Goal: Task Accomplishment & Management: Complete application form

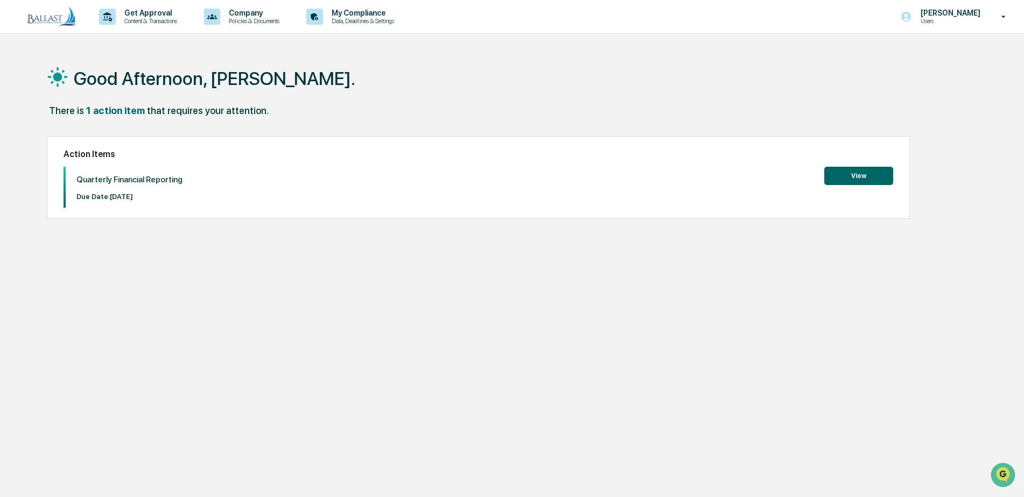
click at [852, 178] on button "View" at bounding box center [858, 176] width 69 height 18
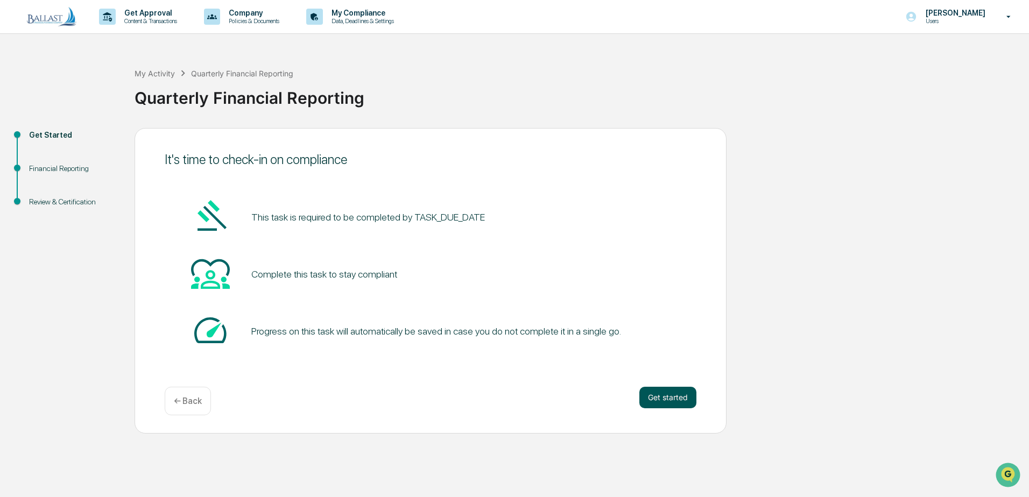
click at [656, 396] on button "Get started" at bounding box center [667, 398] width 57 height 22
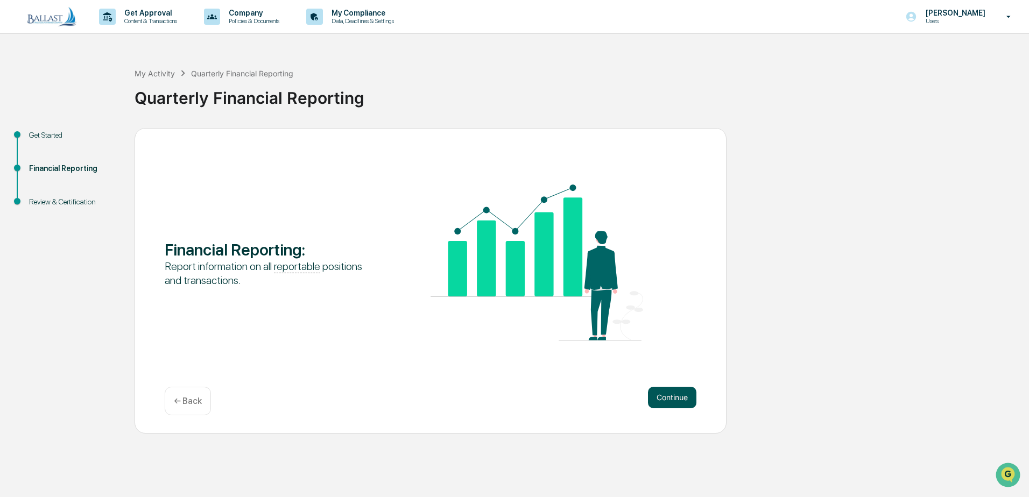
click at [664, 398] on button "Continue" at bounding box center [672, 398] width 48 height 22
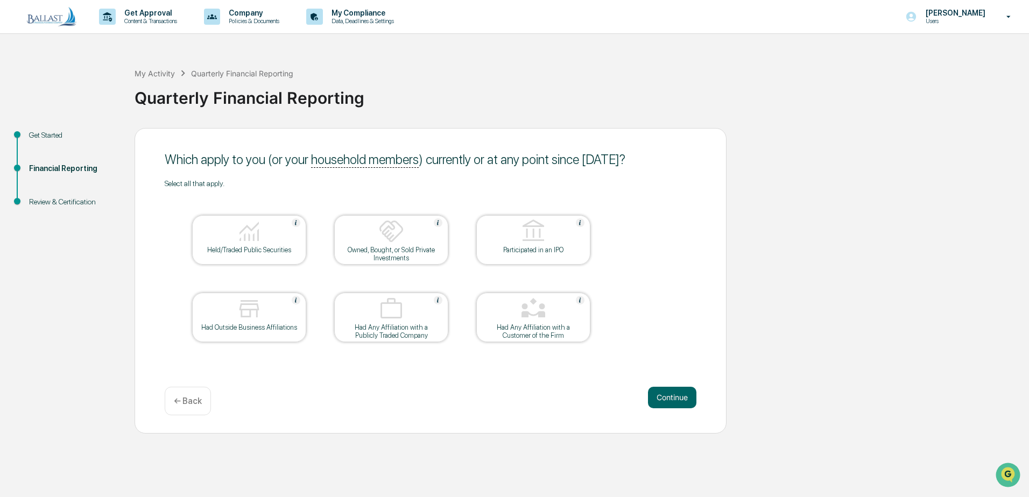
click at [285, 252] on div "Held/Traded Public Securities" at bounding box center [249, 250] width 97 height 8
click at [669, 393] on button "Continue" at bounding box center [672, 398] width 48 height 22
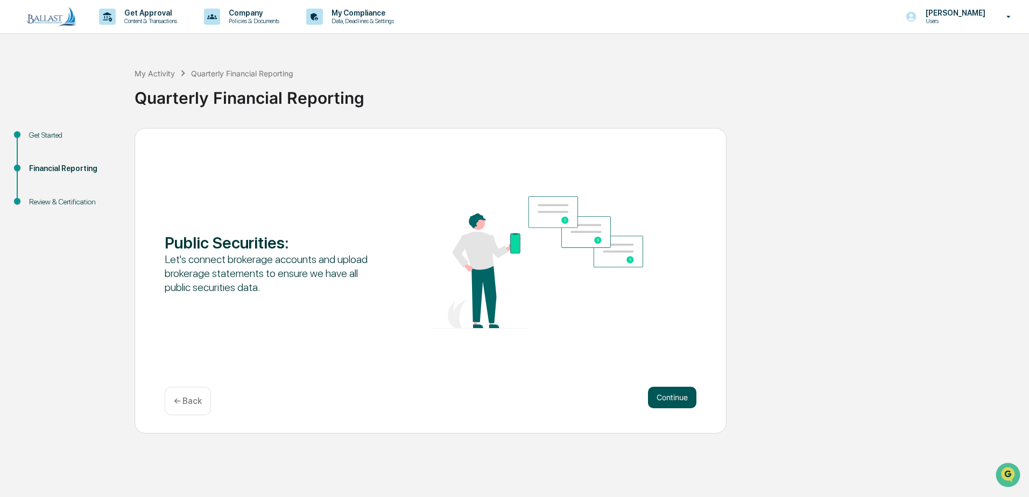
click at [669, 397] on button "Continue" at bounding box center [672, 398] width 48 height 22
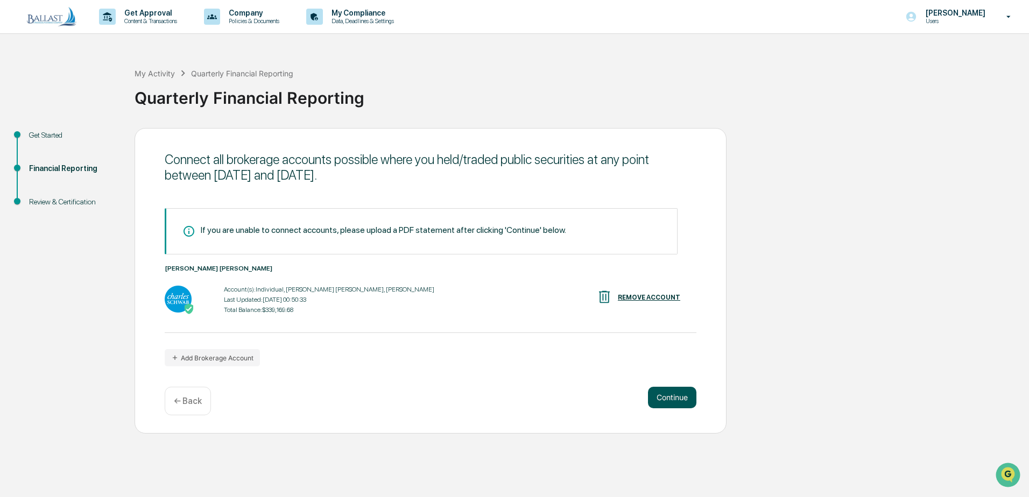
click at [668, 396] on button "Continue" at bounding box center [672, 398] width 48 height 22
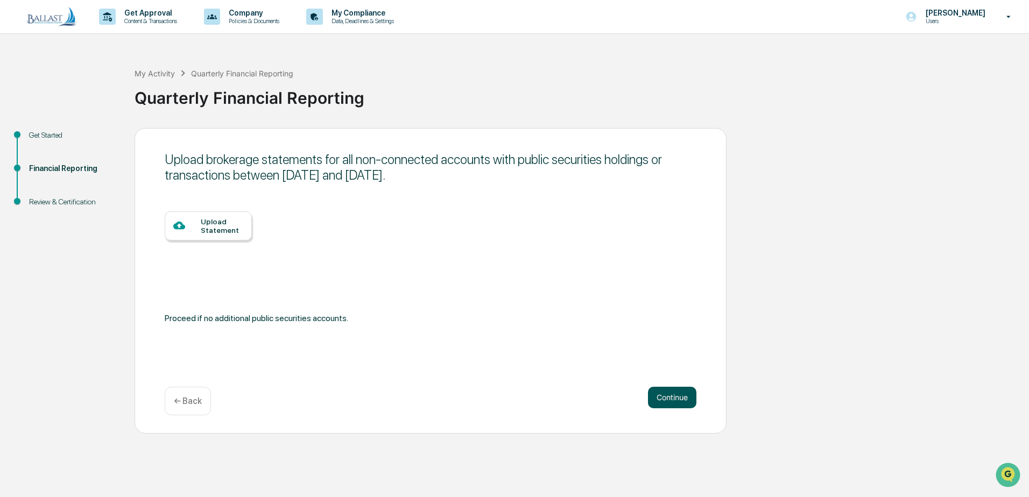
click at [666, 394] on button "Continue" at bounding box center [672, 398] width 48 height 22
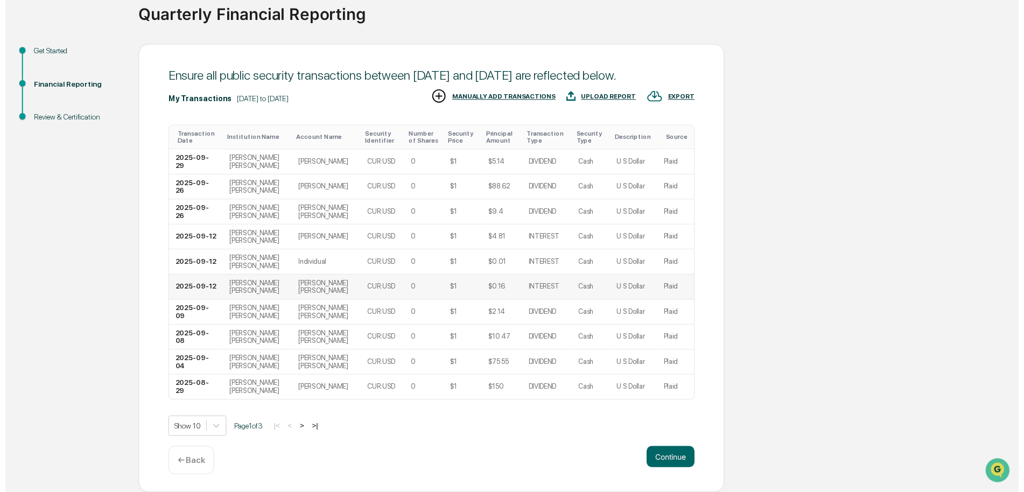
scroll to position [100, 0]
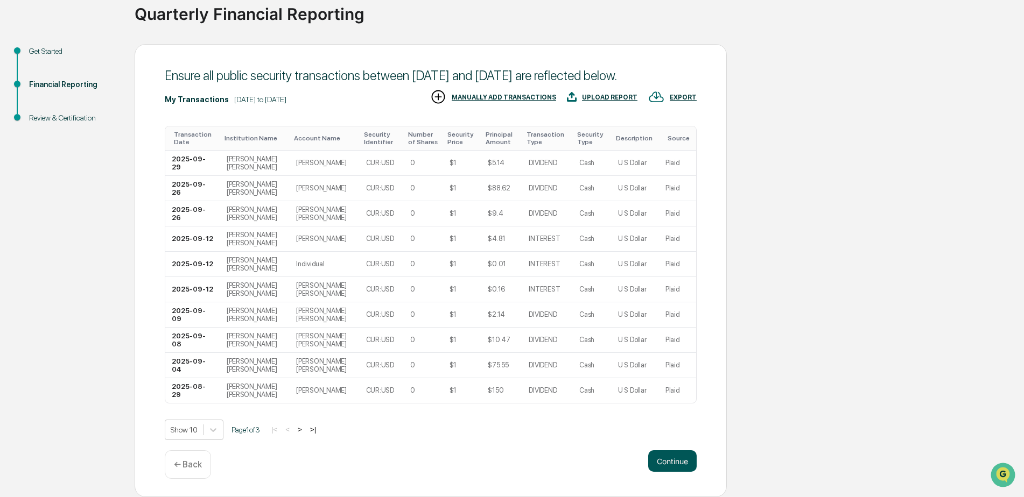
click at [665, 455] on button "Continue" at bounding box center [672, 462] width 48 height 22
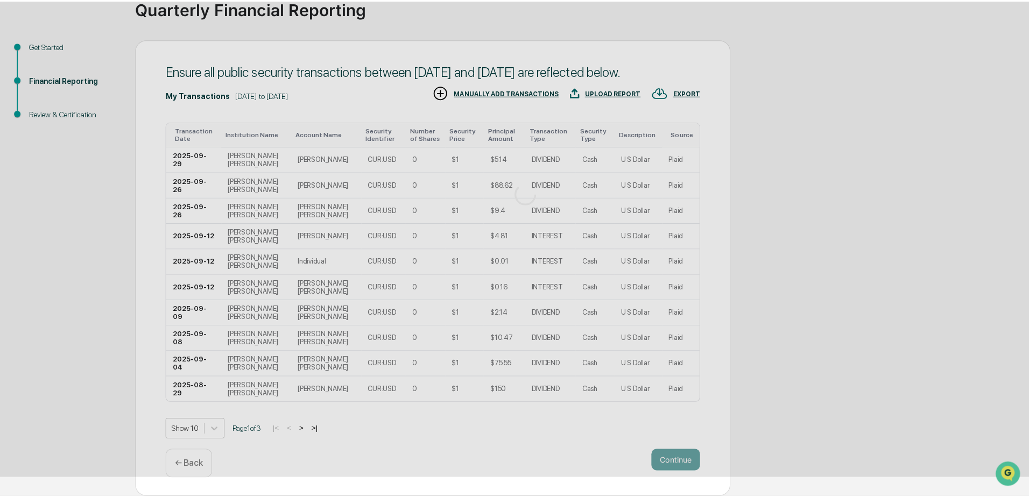
scroll to position [0, 0]
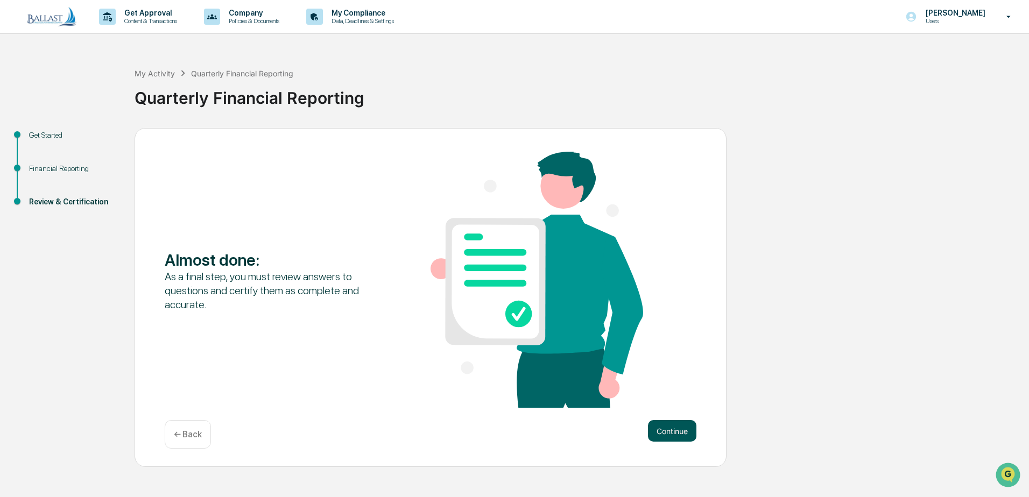
click at [670, 432] on button "Continue" at bounding box center [672, 431] width 48 height 22
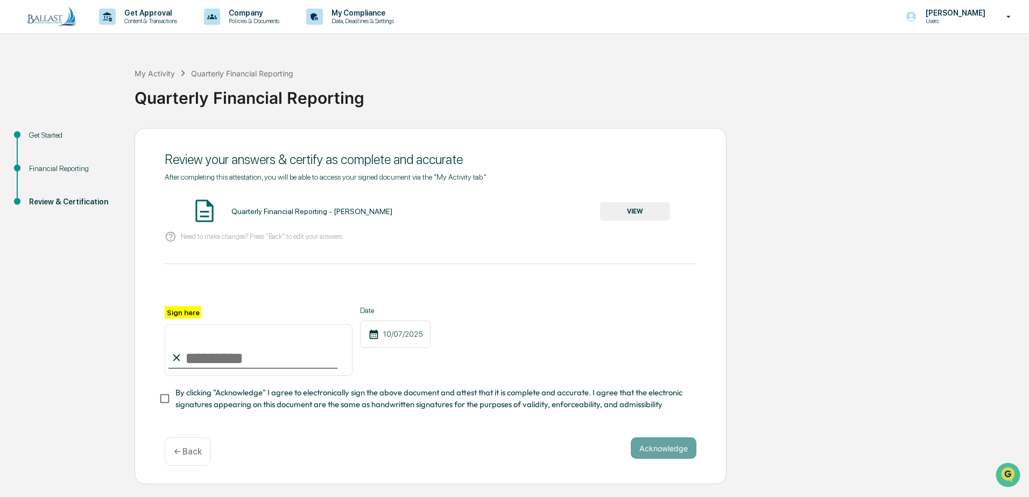
click at [278, 367] on input "Sign here" at bounding box center [259, 351] width 188 height 52
type input "**********"
click at [620, 212] on button "VIEW" at bounding box center [635, 211] width 70 height 18
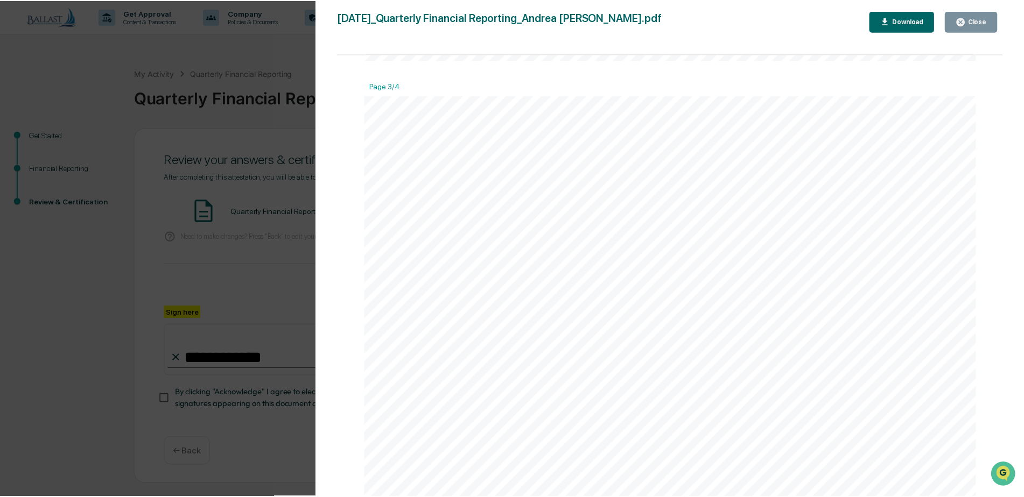
scroll to position [1884, 0]
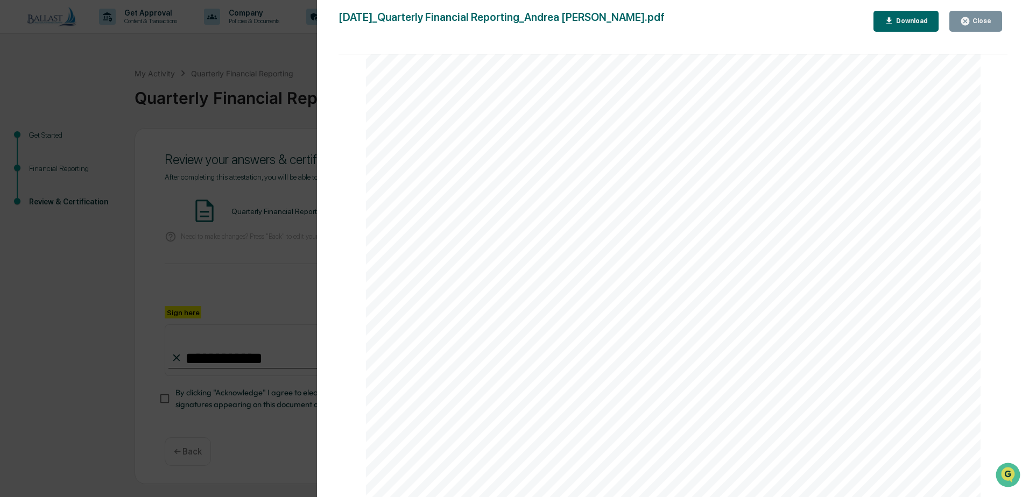
click at [981, 24] on div "Close" at bounding box center [981, 21] width 21 height 8
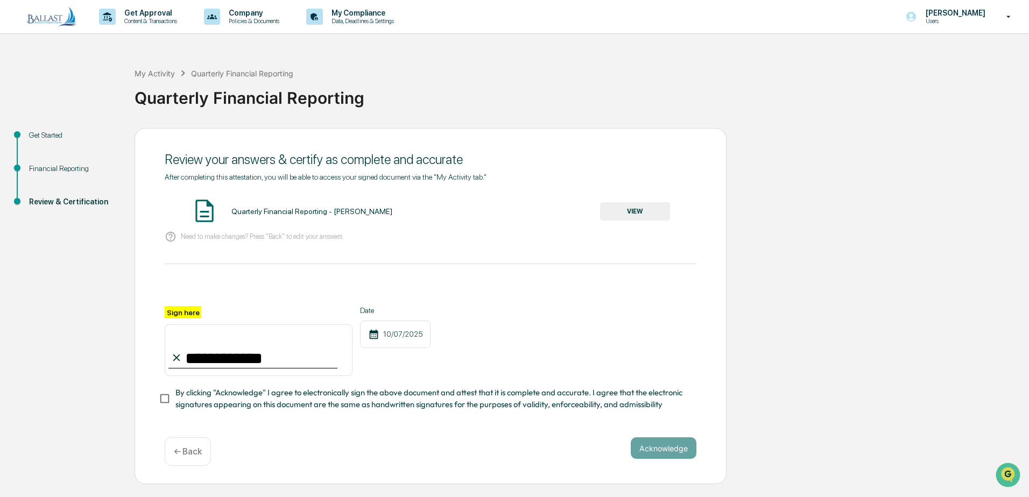
click at [198, 454] on p "← Back" at bounding box center [188, 452] width 28 height 10
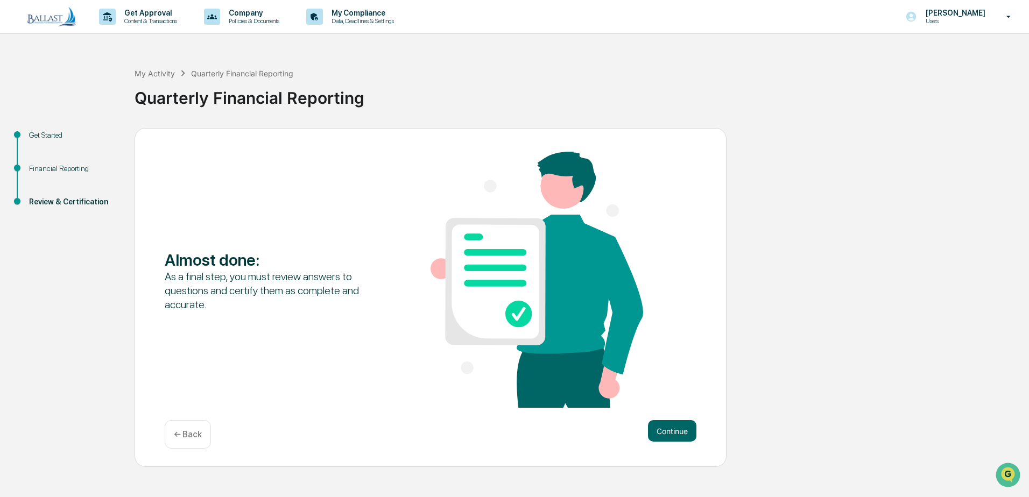
click at [190, 436] on p "← Back" at bounding box center [188, 435] width 28 height 10
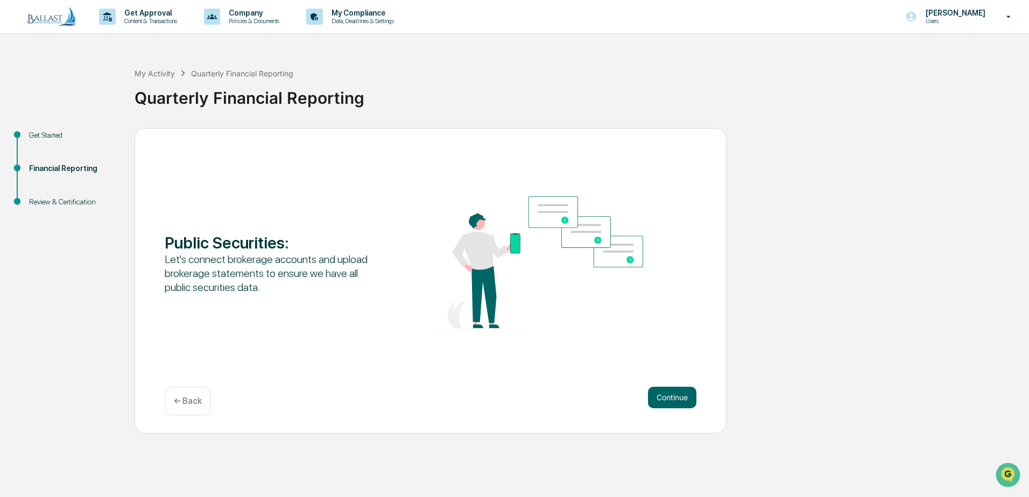
click at [195, 404] on p "← Back" at bounding box center [188, 401] width 28 height 10
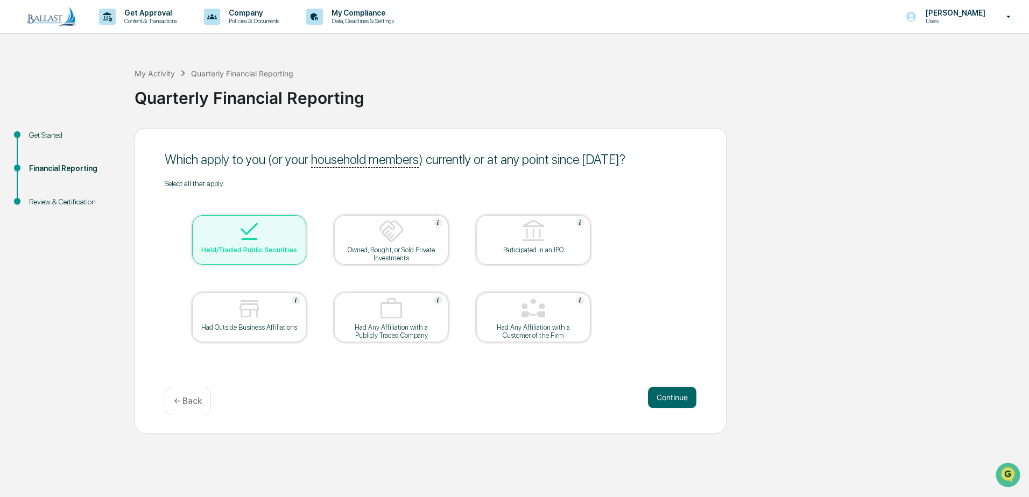
click at [281, 329] on div "Had Outside Business Affiliations" at bounding box center [249, 328] width 97 height 8
click at [673, 398] on button "Continue" at bounding box center [672, 398] width 48 height 22
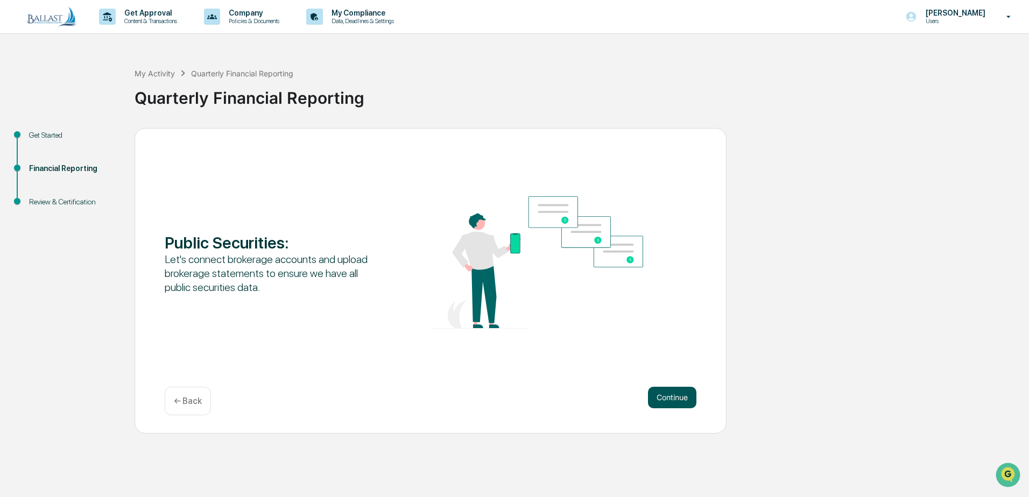
click at [672, 398] on button "Continue" at bounding box center [672, 398] width 48 height 22
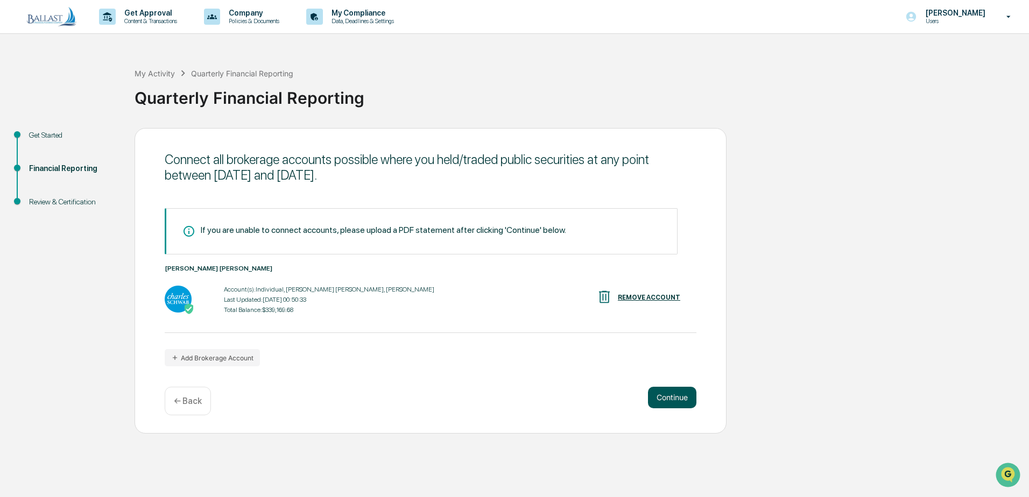
click at [672, 398] on button "Continue" at bounding box center [672, 398] width 48 height 22
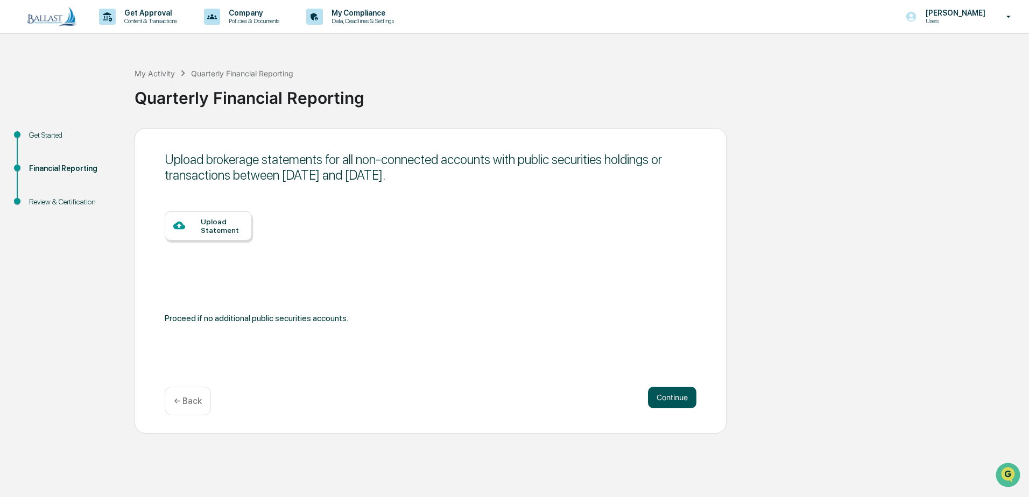
click at [672, 398] on button "Continue" at bounding box center [672, 398] width 48 height 22
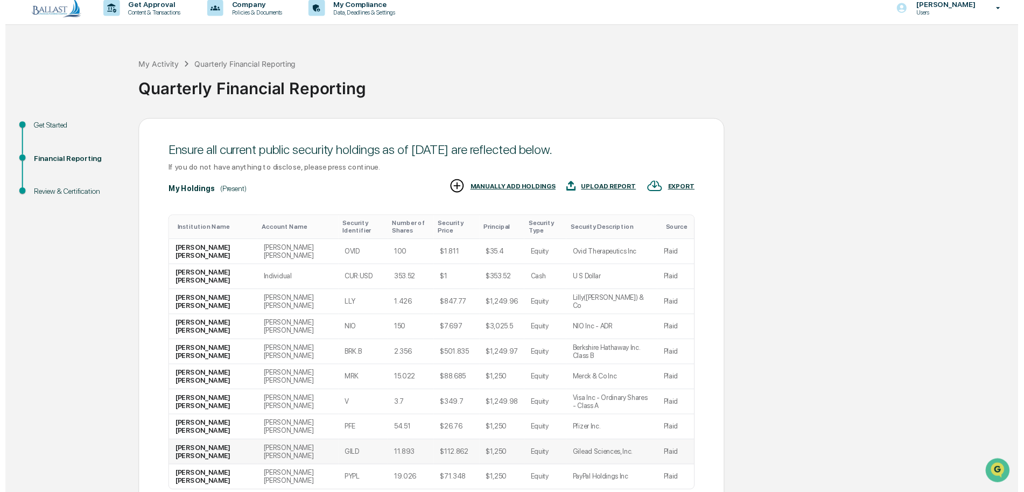
scroll to position [11, 0]
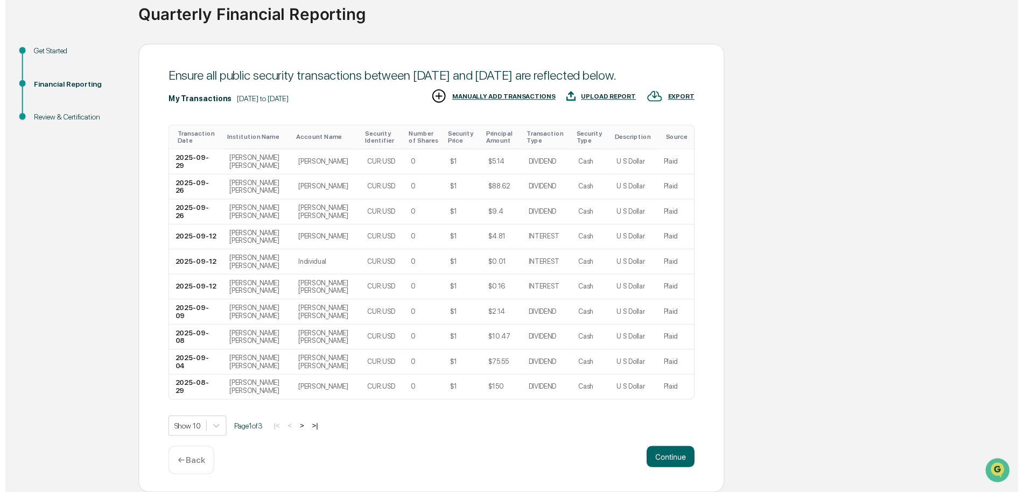
scroll to position [100, 0]
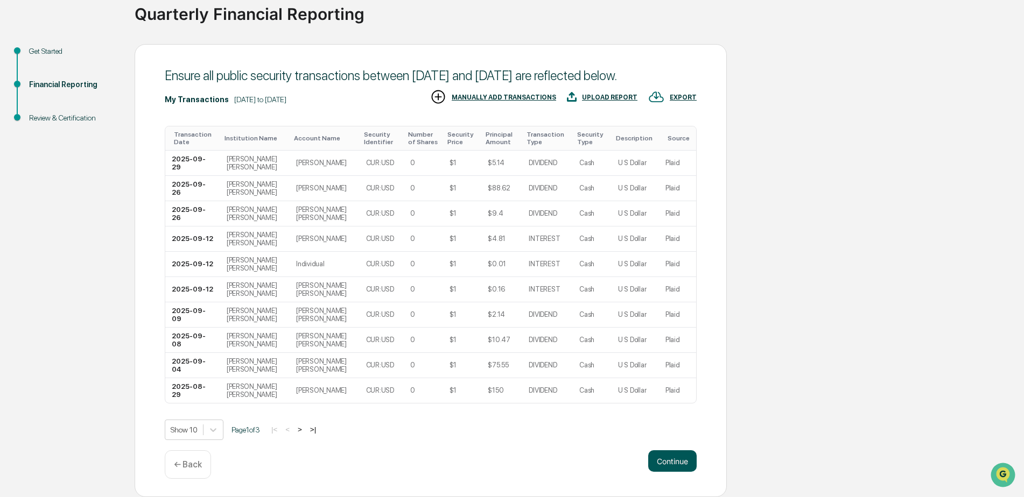
click at [668, 459] on button "Continue" at bounding box center [672, 462] width 48 height 22
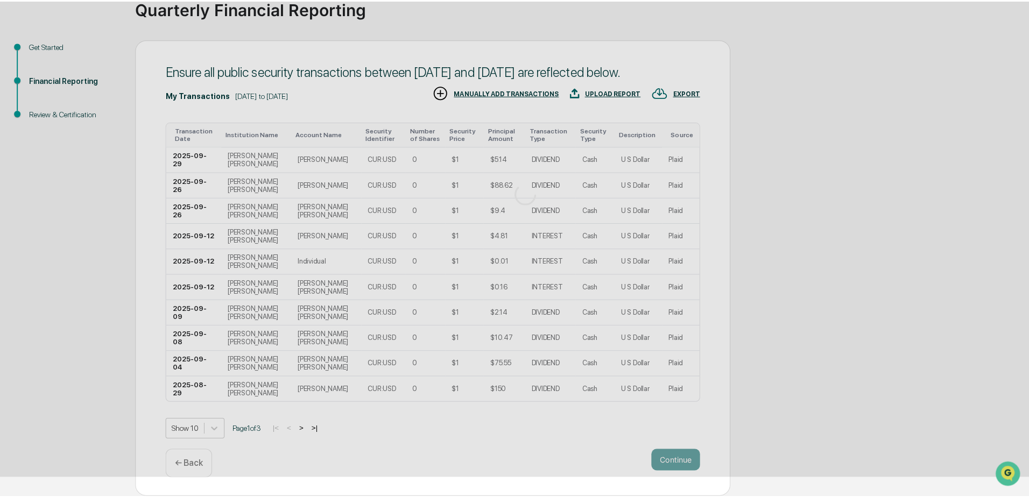
scroll to position [0, 0]
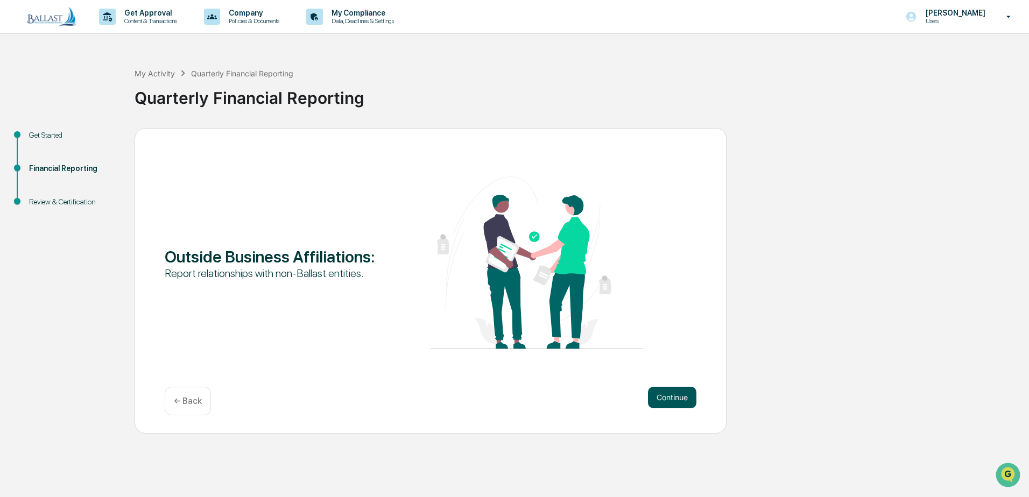
click at [667, 398] on button "Continue" at bounding box center [672, 398] width 48 height 22
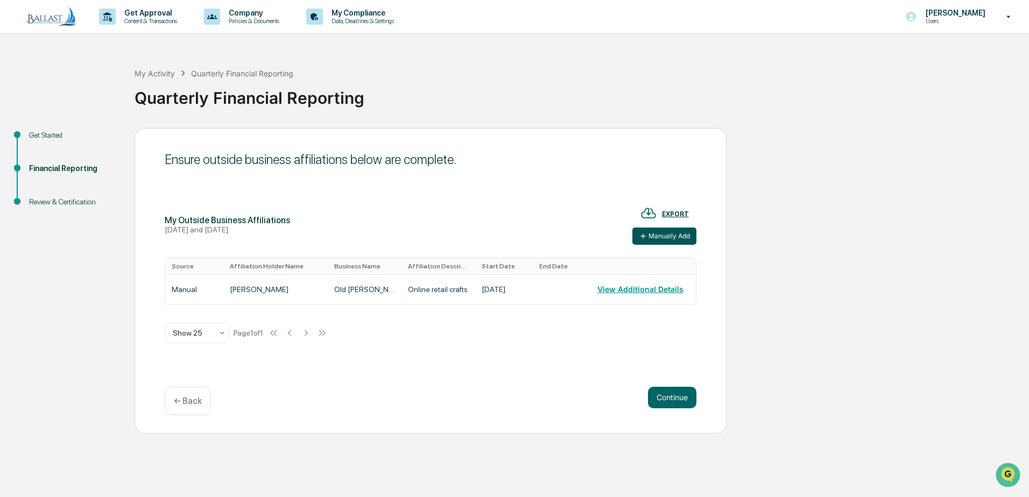
click at [659, 239] on button "Manually Add" at bounding box center [664, 236] width 64 height 17
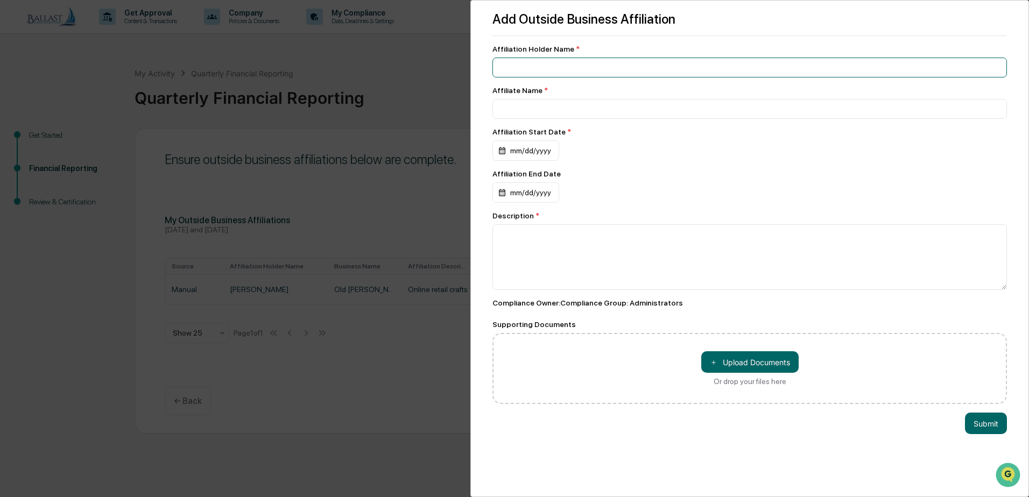
click at [536, 73] on input at bounding box center [750, 68] width 515 height 20
type input "**********"
click at [530, 154] on div "mm/dd/yyyy" at bounding box center [526, 150] width 67 height 20
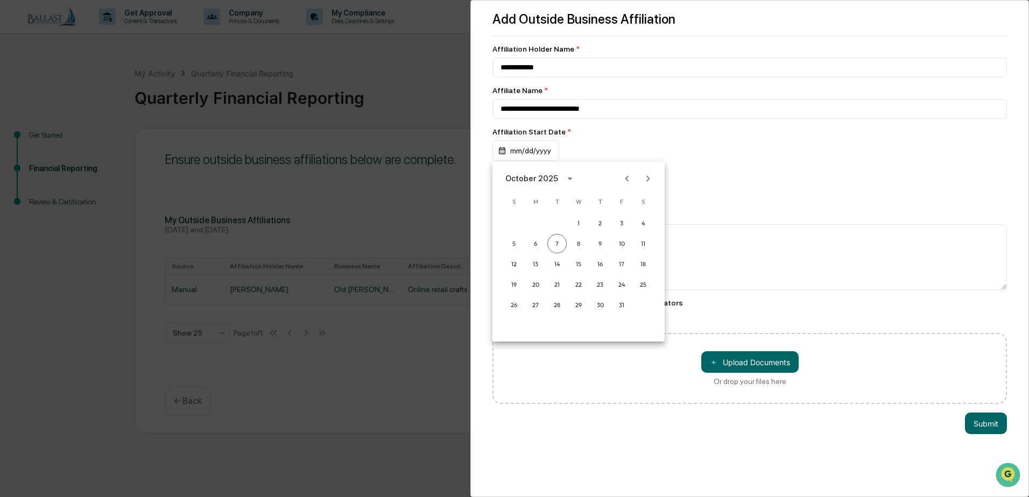
click at [625, 178] on icon "Previous month" at bounding box center [627, 179] width 12 height 12
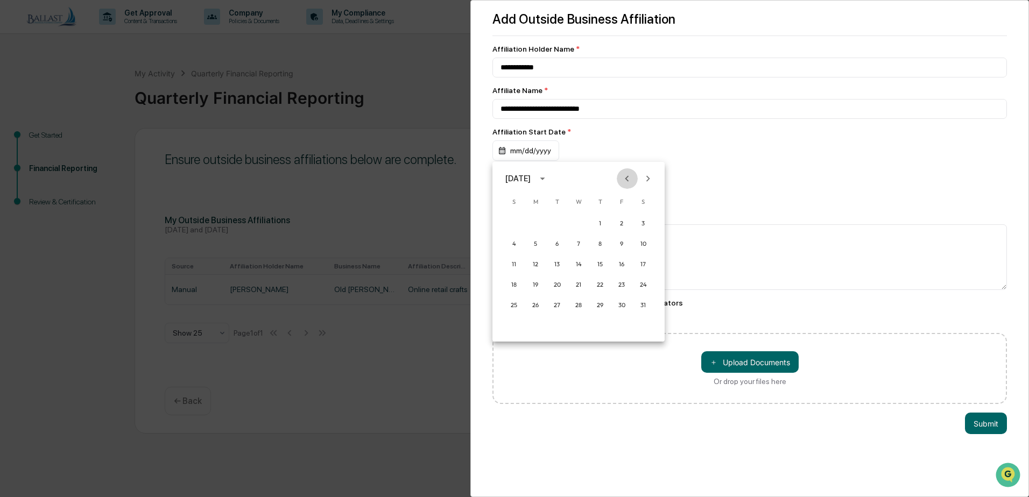
click at [625, 178] on icon "Previous month" at bounding box center [627, 179] width 12 height 12
click at [638, 222] on button "5" at bounding box center [643, 223] width 19 height 19
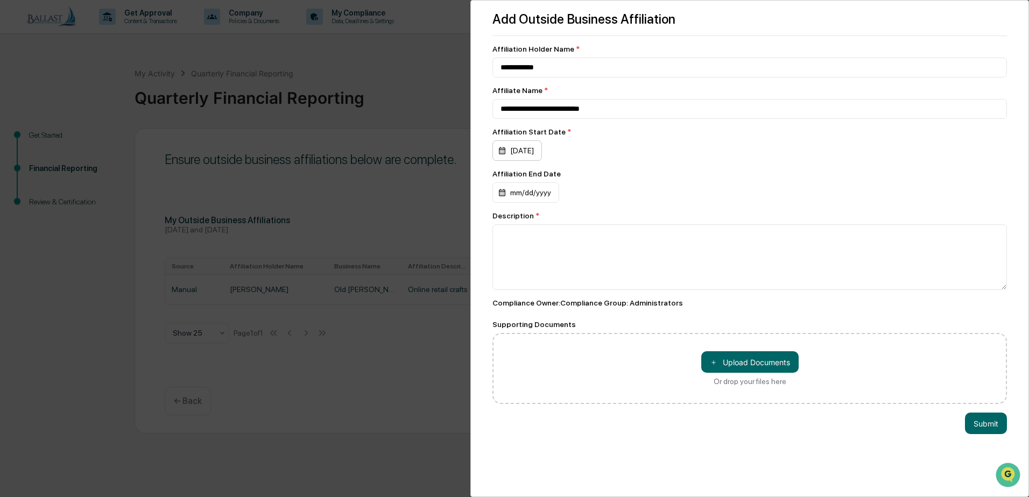
click at [513, 151] on div "[DATE]" at bounding box center [518, 150] width 50 height 20
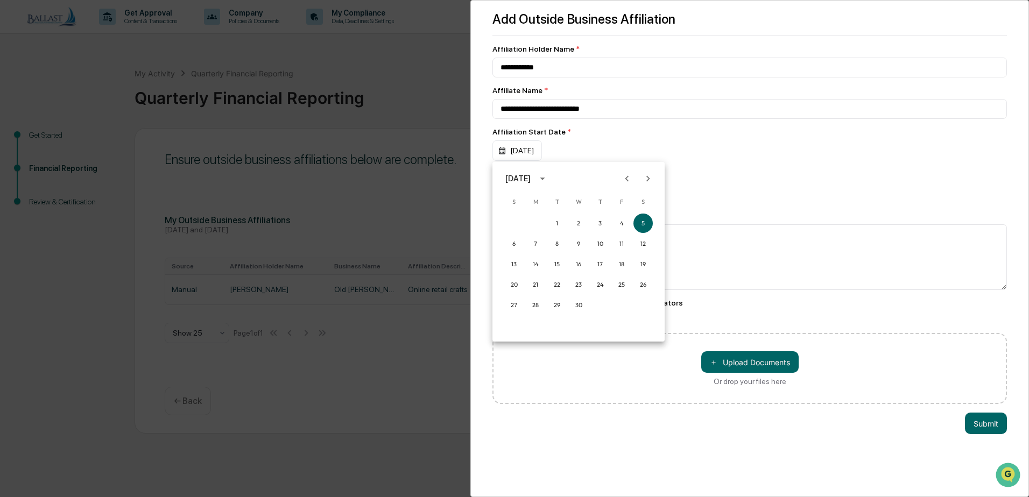
click at [625, 181] on icon "Previous month" at bounding box center [627, 179] width 12 height 12
click at [575, 243] on button "5" at bounding box center [578, 243] width 19 height 19
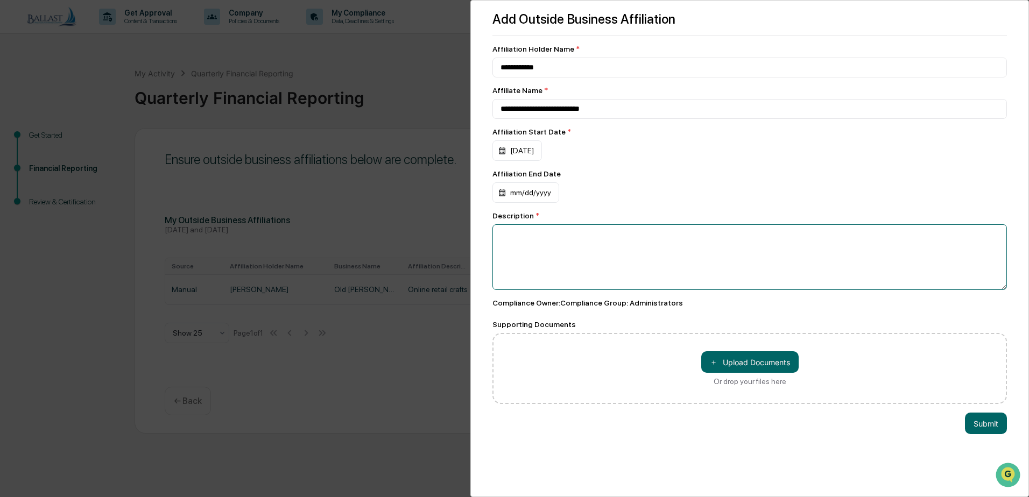
click at [573, 242] on textarea at bounding box center [750, 257] width 515 height 66
click at [512, 237] on textarea "**********" at bounding box center [747, 257] width 509 height 66
type textarea "**********"
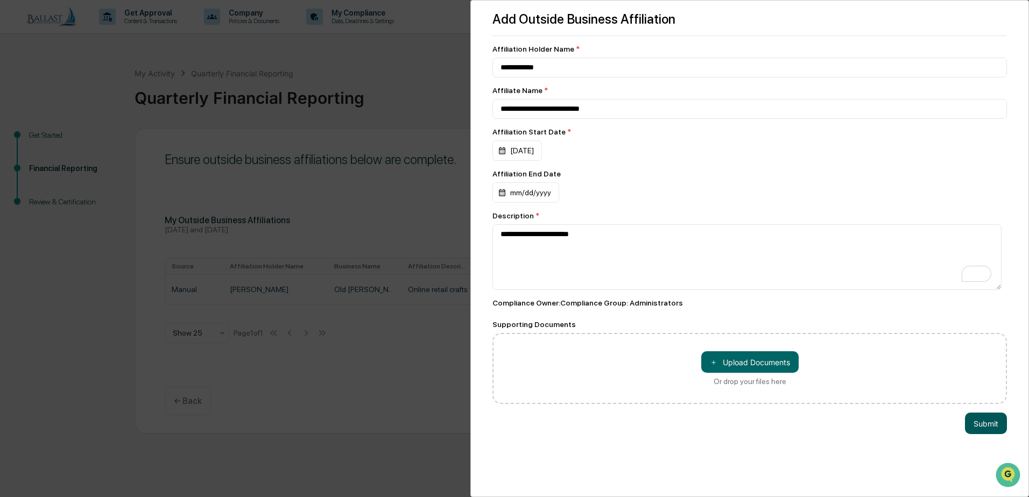
click at [981, 426] on button "Submit" at bounding box center [986, 424] width 42 height 22
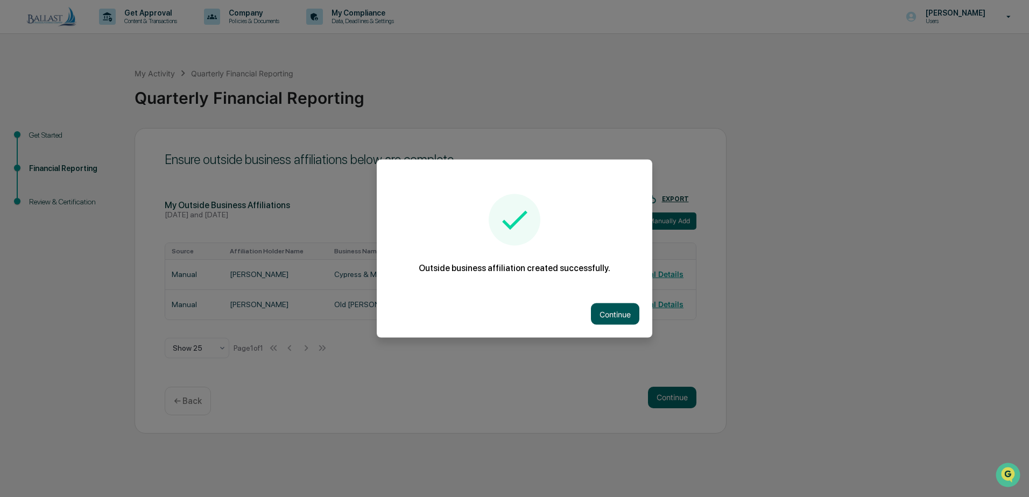
click at [611, 311] on button "Continue" at bounding box center [615, 315] width 48 height 22
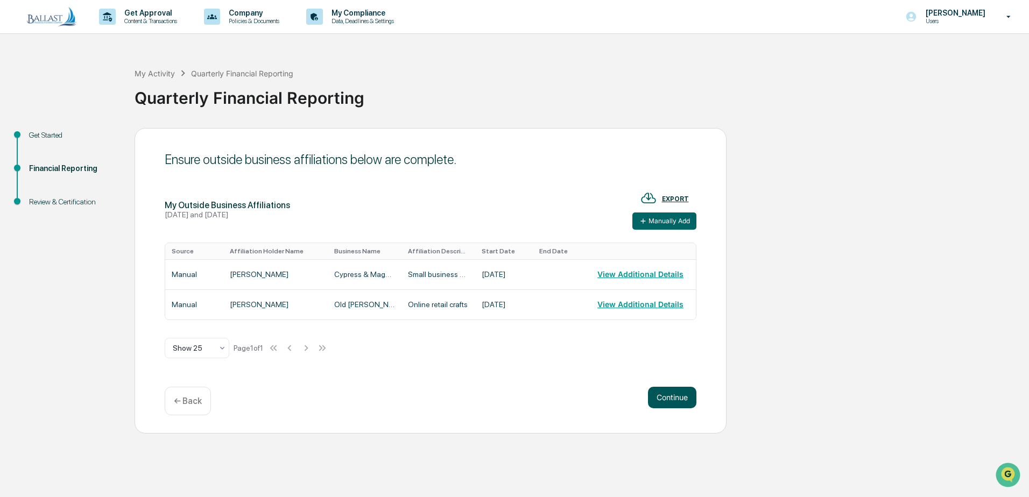
click at [669, 398] on button "Continue" at bounding box center [672, 398] width 48 height 22
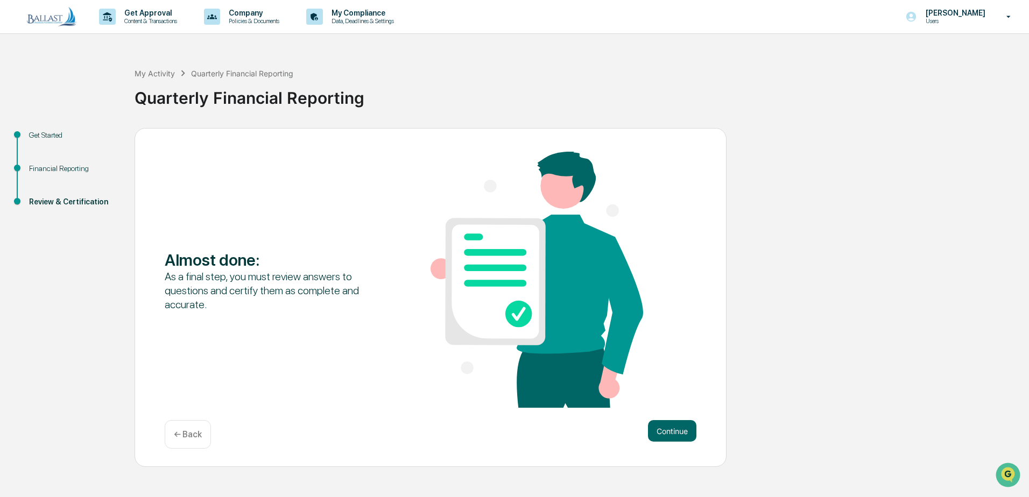
click at [190, 438] on p "← Back" at bounding box center [188, 435] width 28 height 10
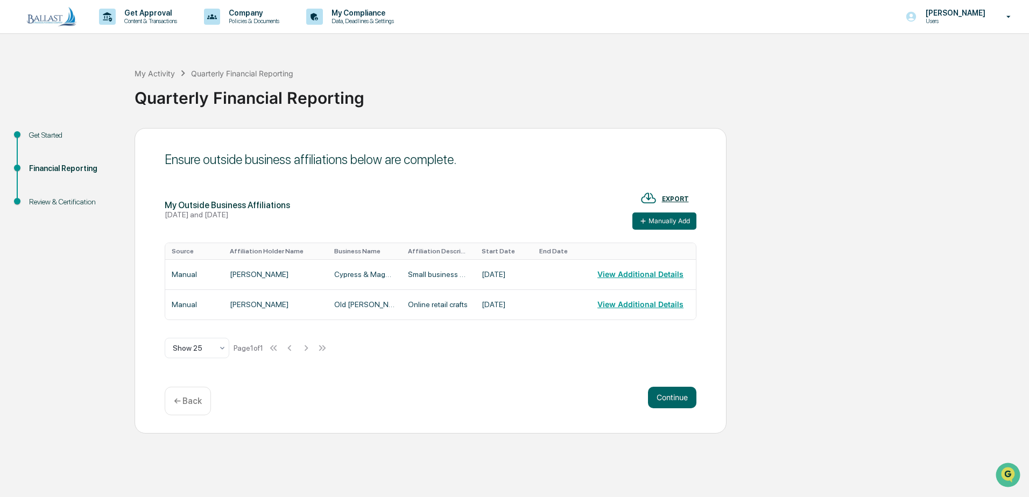
click at [190, 406] on p "← Back" at bounding box center [188, 401] width 28 height 10
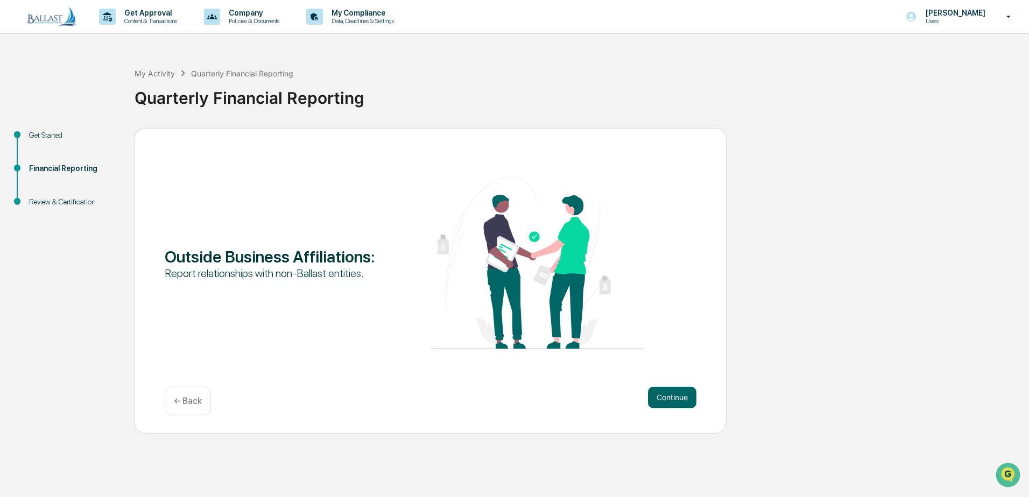
click at [188, 402] on p "← Back" at bounding box center [188, 401] width 28 height 10
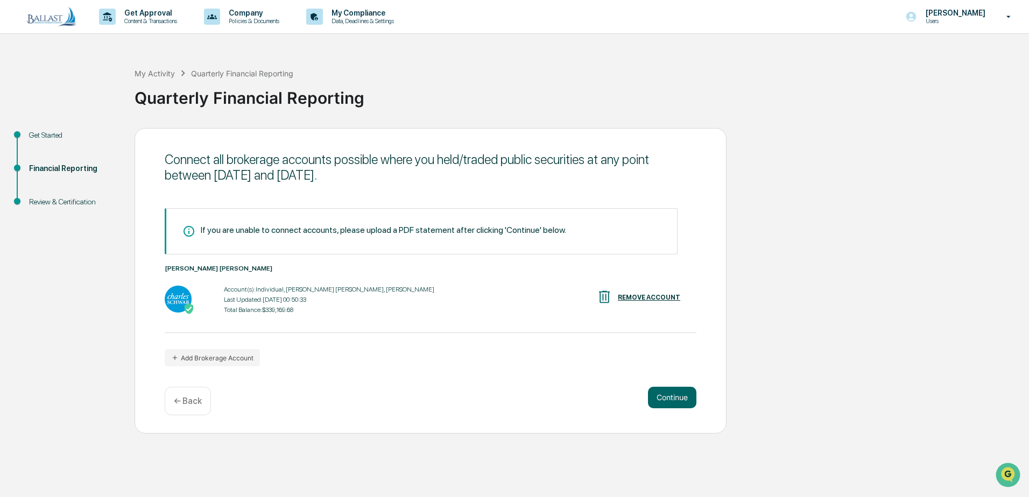
click at [188, 402] on p "← Back" at bounding box center [188, 401] width 28 height 10
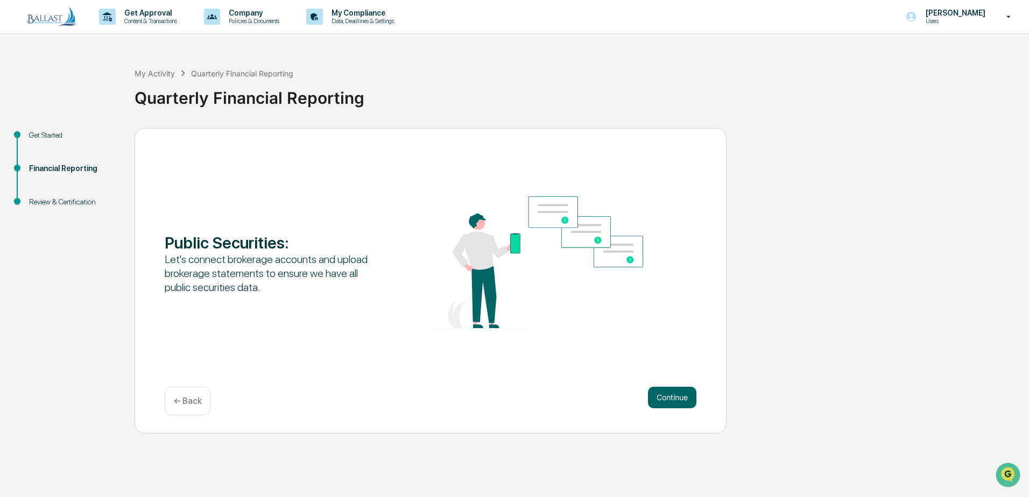
click at [188, 402] on p "← Back" at bounding box center [188, 401] width 28 height 10
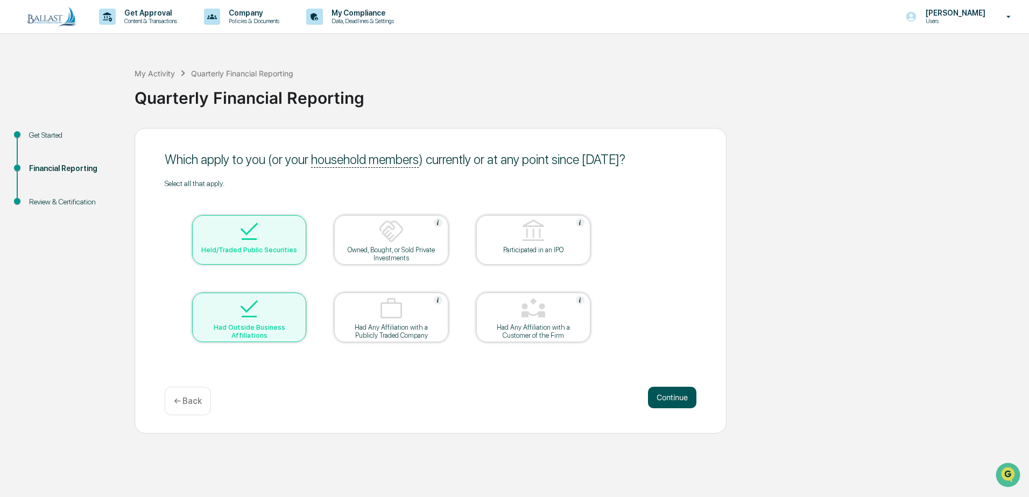
click at [668, 397] on button "Continue" at bounding box center [672, 398] width 48 height 22
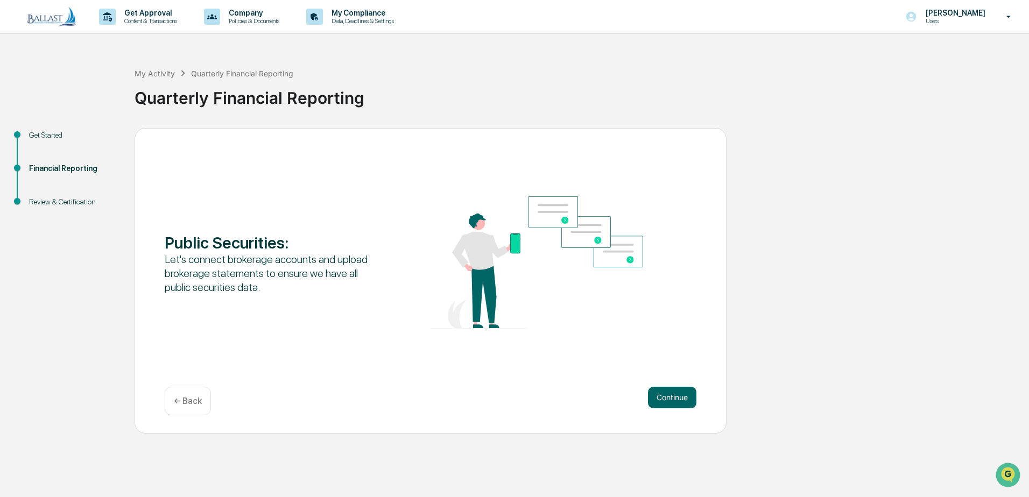
click at [668, 397] on button "Continue" at bounding box center [672, 398] width 48 height 22
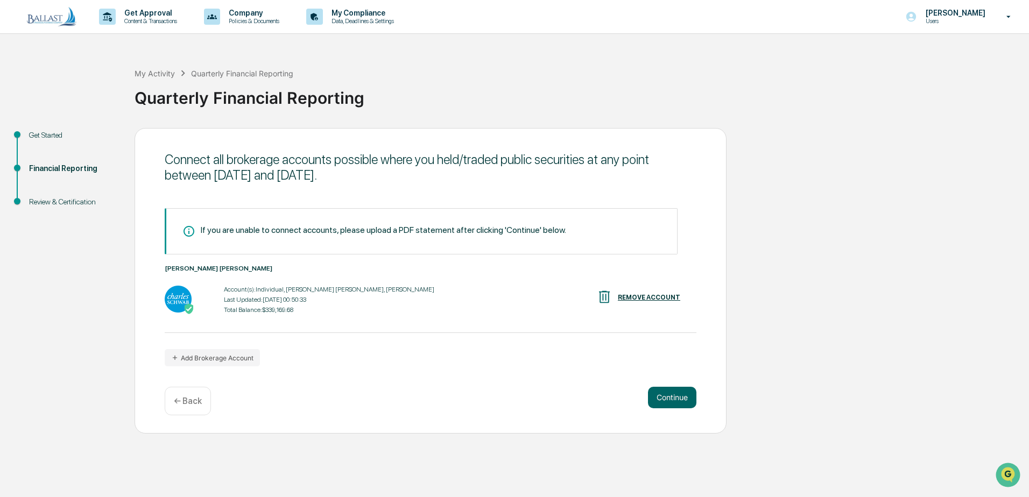
click at [668, 397] on button "Continue" at bounding box center [672, 398] width 48 height 22
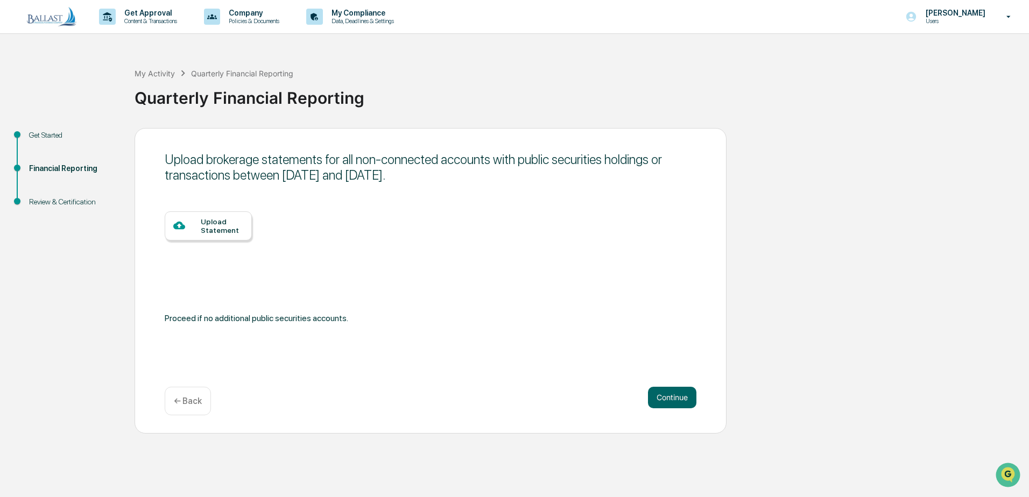
click at [668, 397] on button "Continue" at bounding box center [672, 398] width 48 height 22
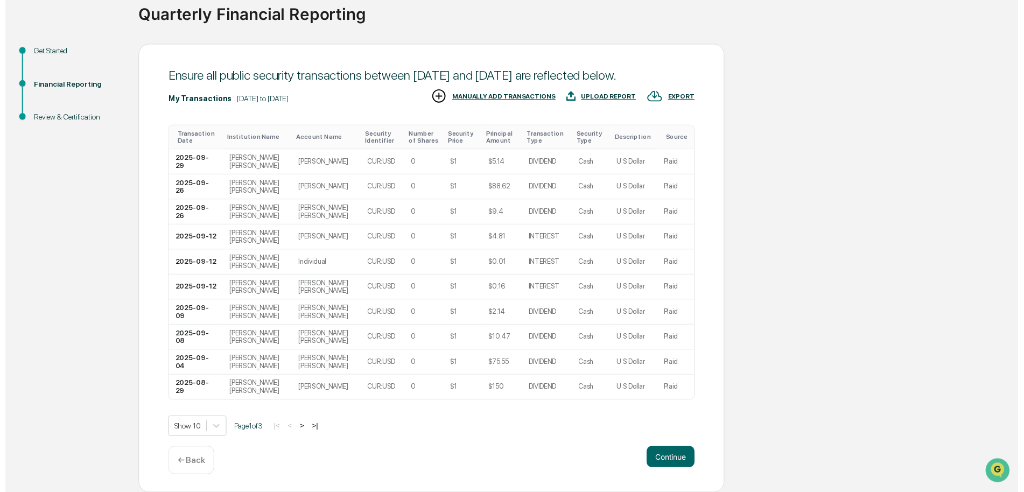
scroll to position [100, 0]
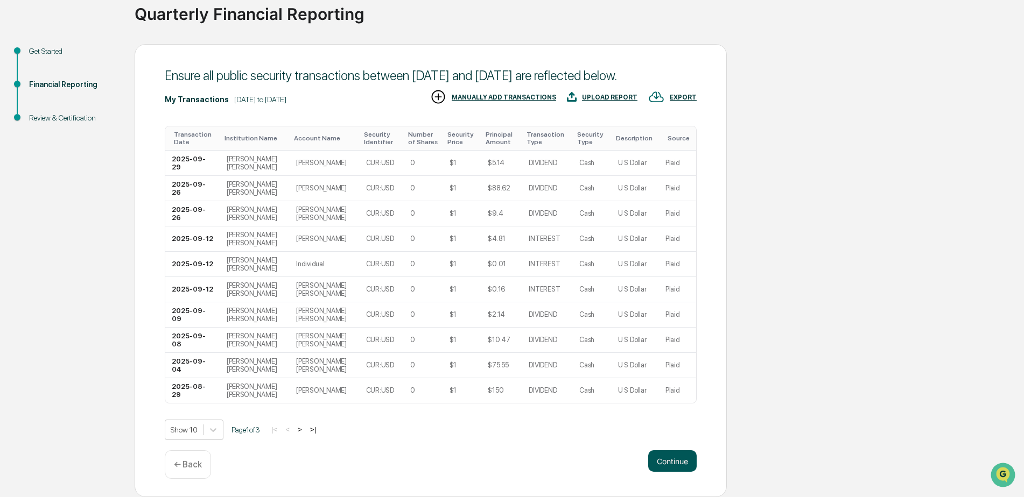
click at [659, 460] on button "Continue" at bounding box center [672, 462] width 48 height 22
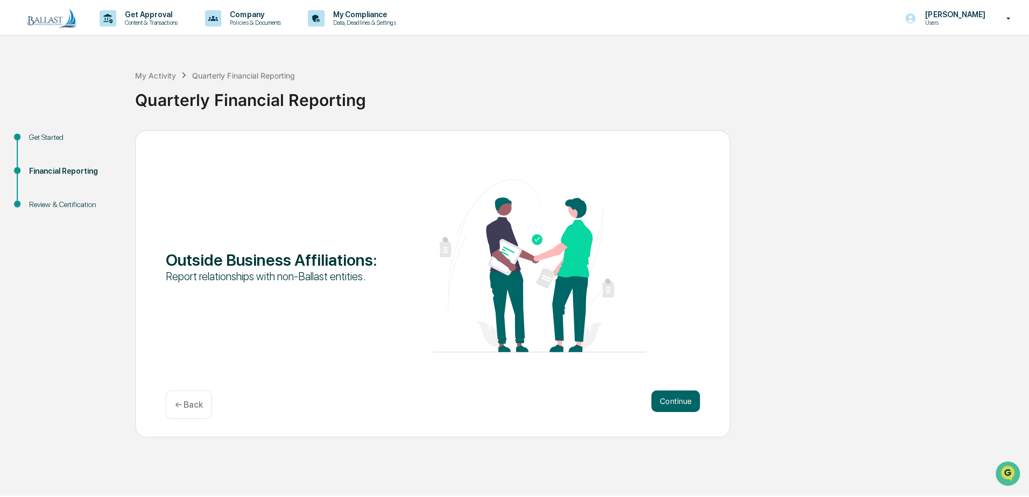
scroll to position [0, 0]
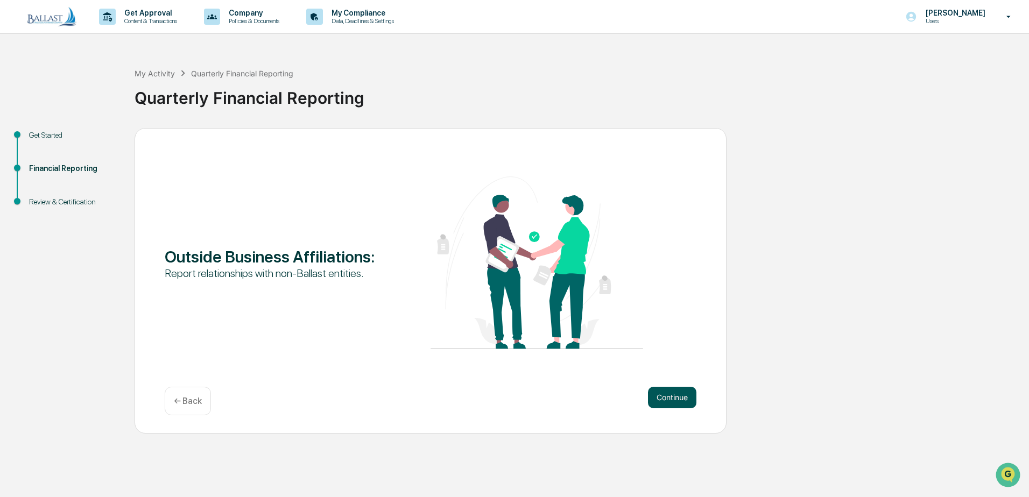
click at [671, 399] on button "Continue" at bounding box center [672, 398] width 48 height 22
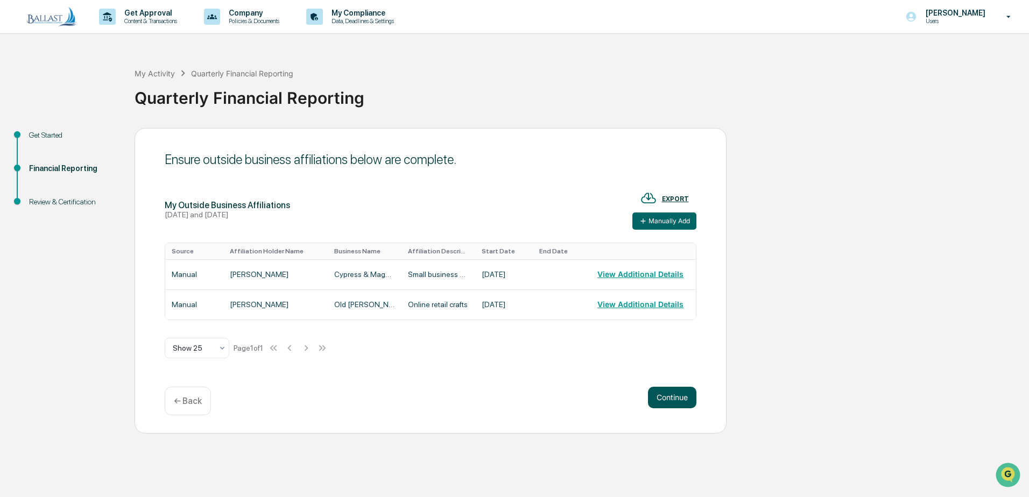
click at [670, 398] on button "Continue" at bounding box center [672, 398] width 48 height 22
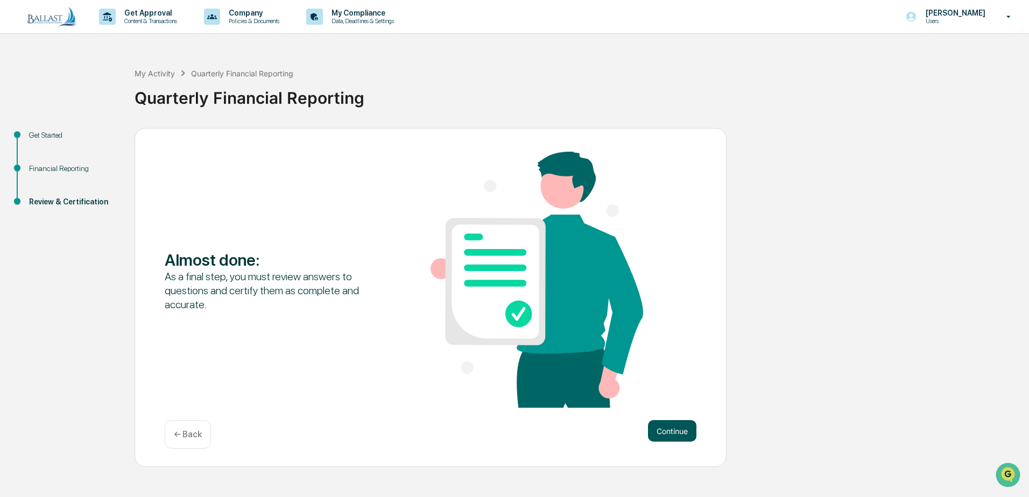
click at [670, 428] on button "Continue" at bounding box center [672, 431] width 48 height 22
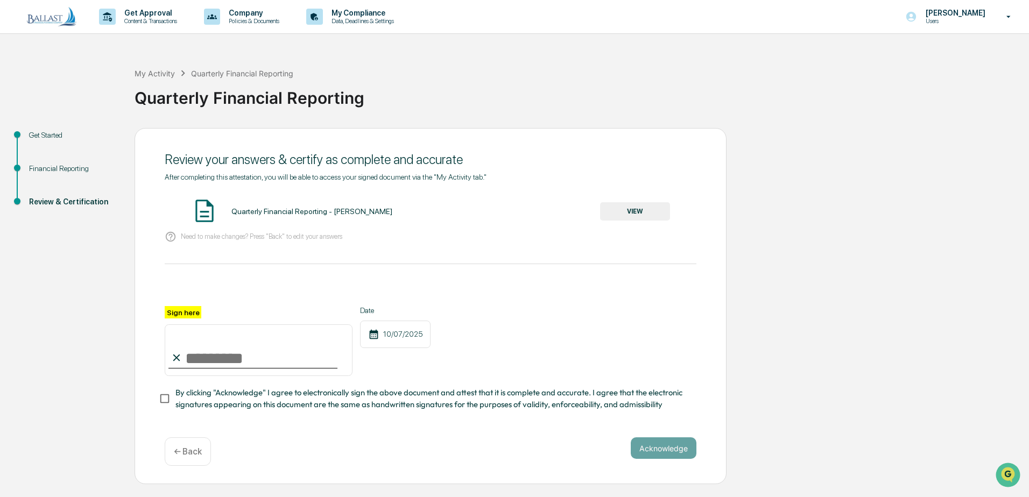
click at [625, 213] on button "VIEW" at bounding box center [635, 211] width 70 height 18
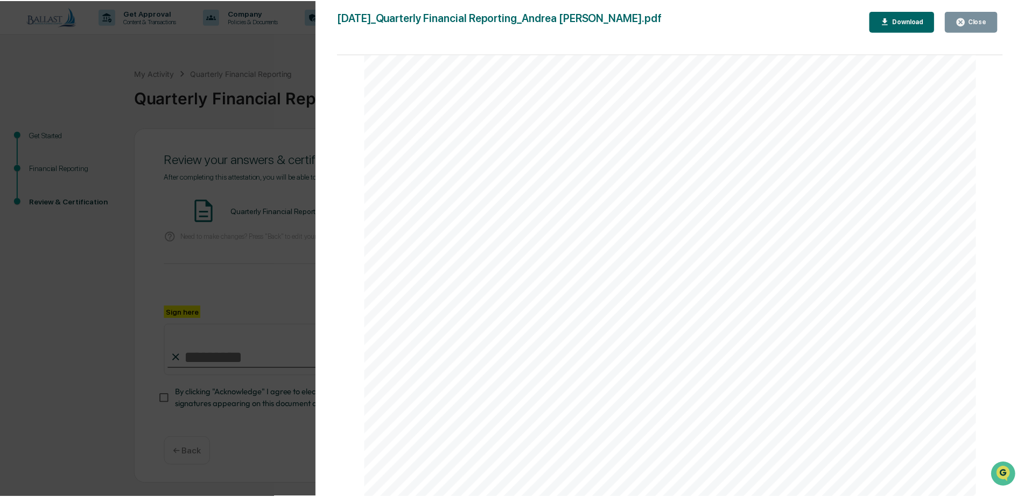
scroll to position [1884, 0]
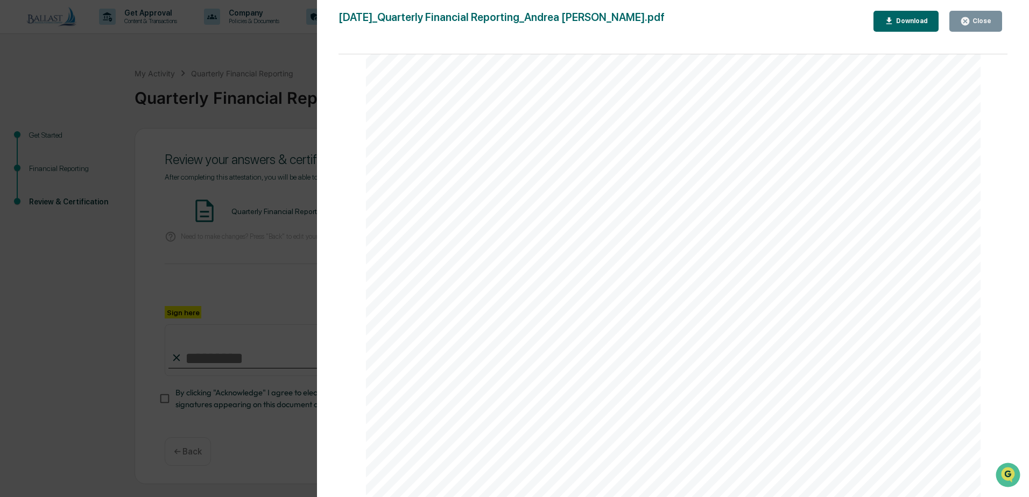
click at [975, 23] on div "Close" at bounding box center [981, 21] width 21 height 8
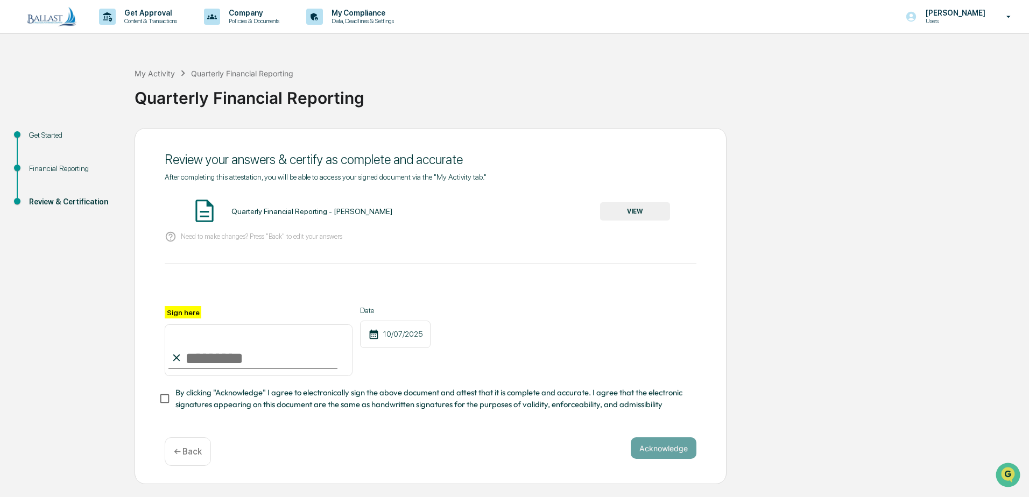
click at [194, 359] on input "Sign here" at bounding box center [259, 351] width 188 height 52
click at [207, 363] on input "Sign here" at bounding box center [259, 351] width 188 height 52
type input "**********"
click at [659, 452] on button "Acknowledge" at bounding box center [664, 449] width 66 height 22
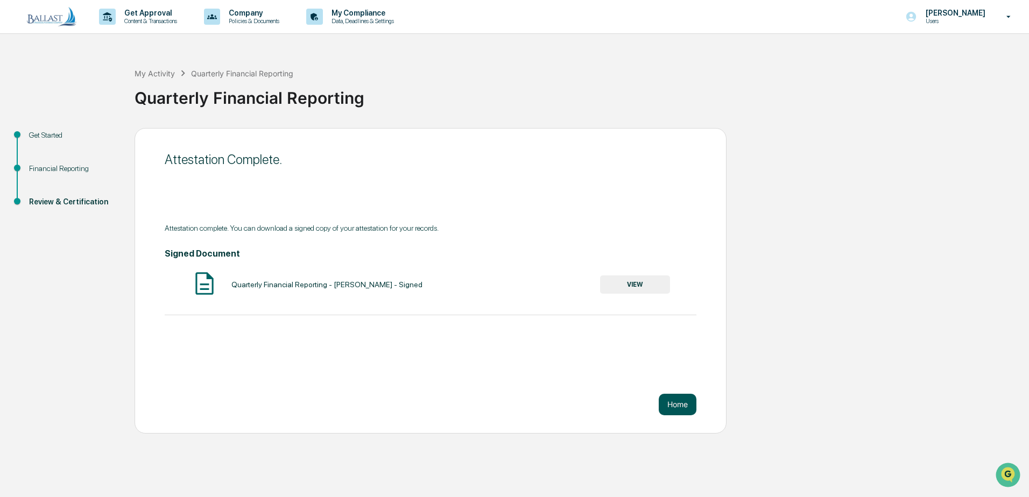
click at [674, 403] on button "Home" at bounding box center [678, 405] width 38 height 22
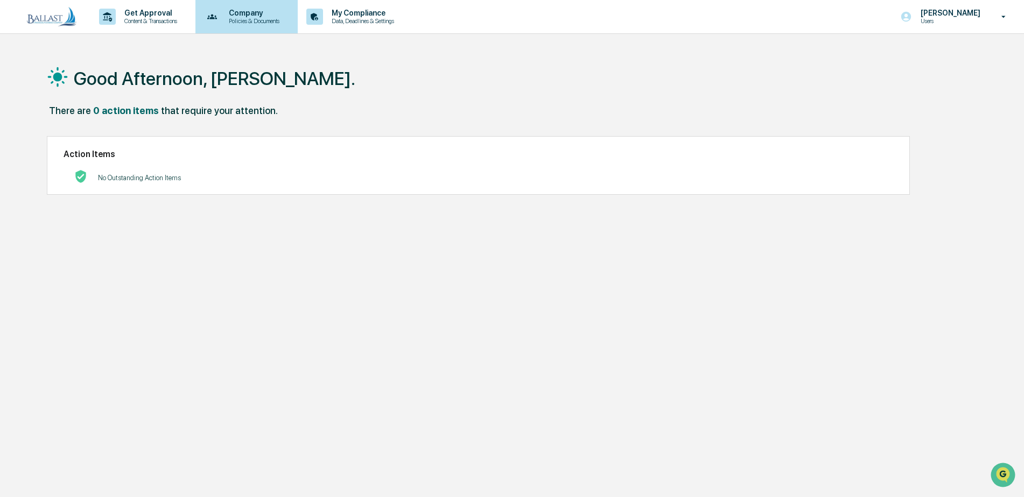
click at [245, 20] on p "Policies & Documents" at bounding box center [252, 21] width 65 height 8
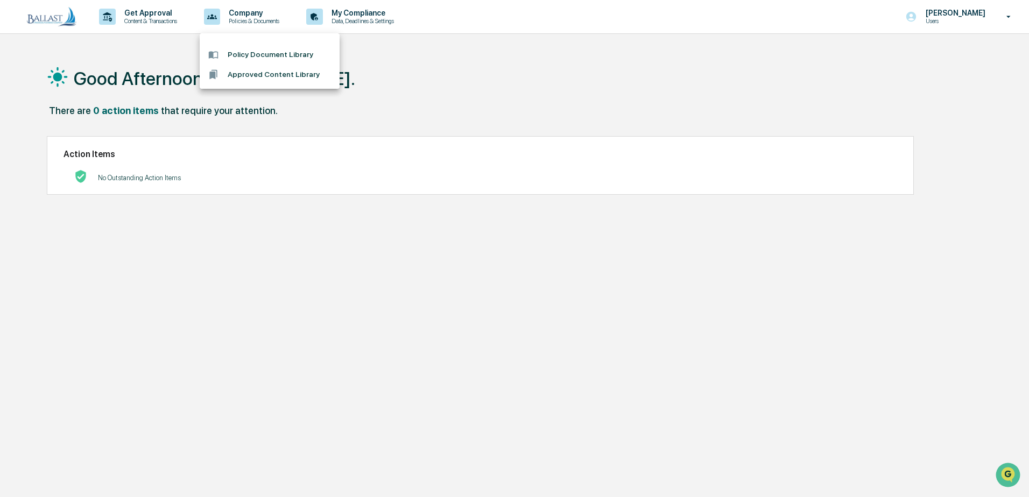
click at [250, 53] on li "Policy Document Library" at bounding box center [270, 55] width 140 height 20
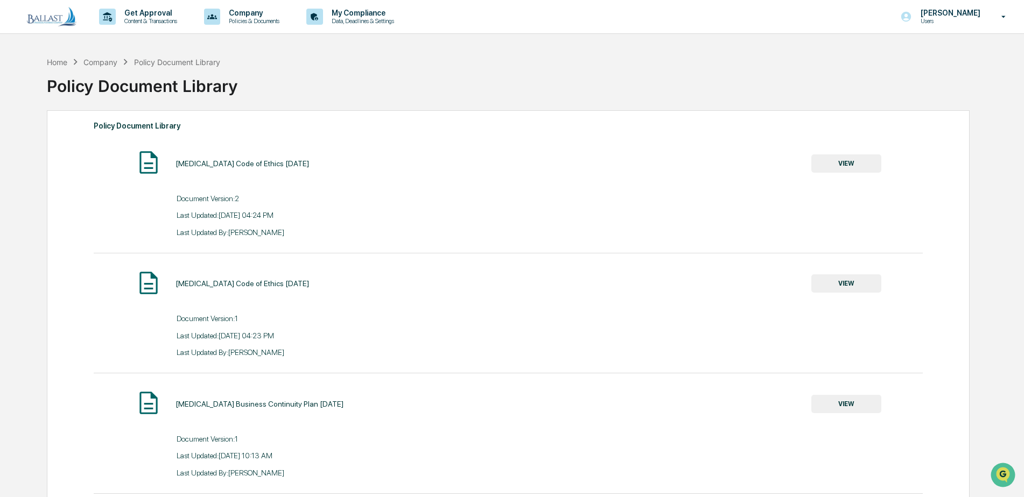
click at [968, 13] on p "[PERSON_NAME]" at bounding box center [949, 13] width 74 height 9
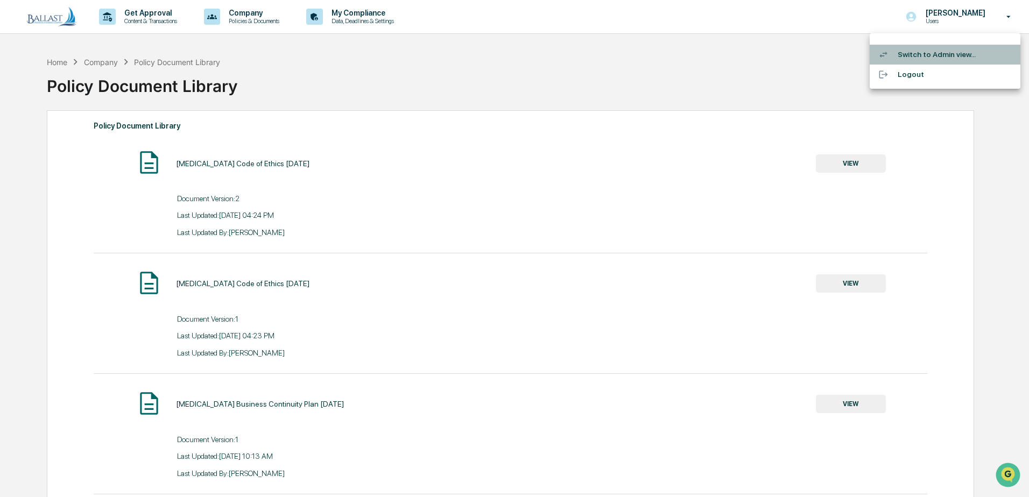
click at [936, 54] on li "Switch to Admin view..." at bounding box center [945, 55] width 151 height 20
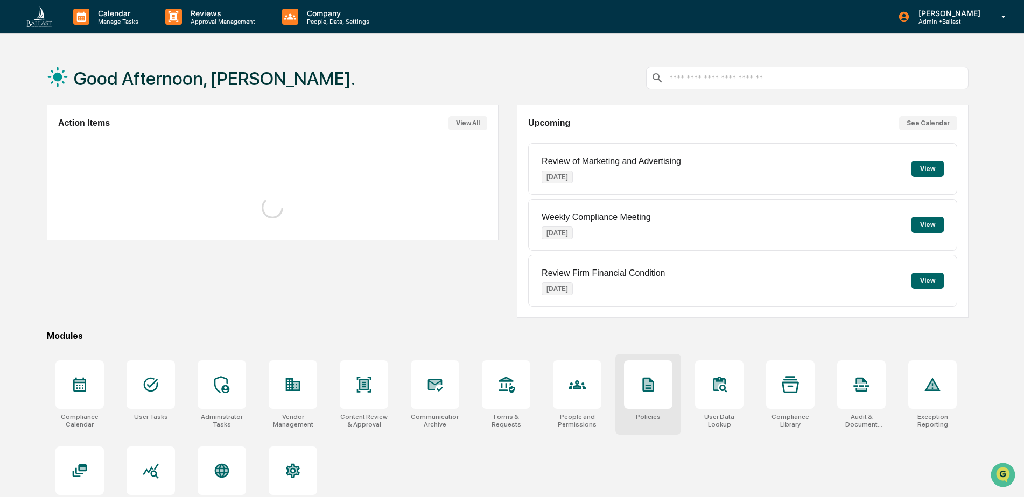
click at [645, 382] on icon at bounding box center [648, 384] width 9 height 11
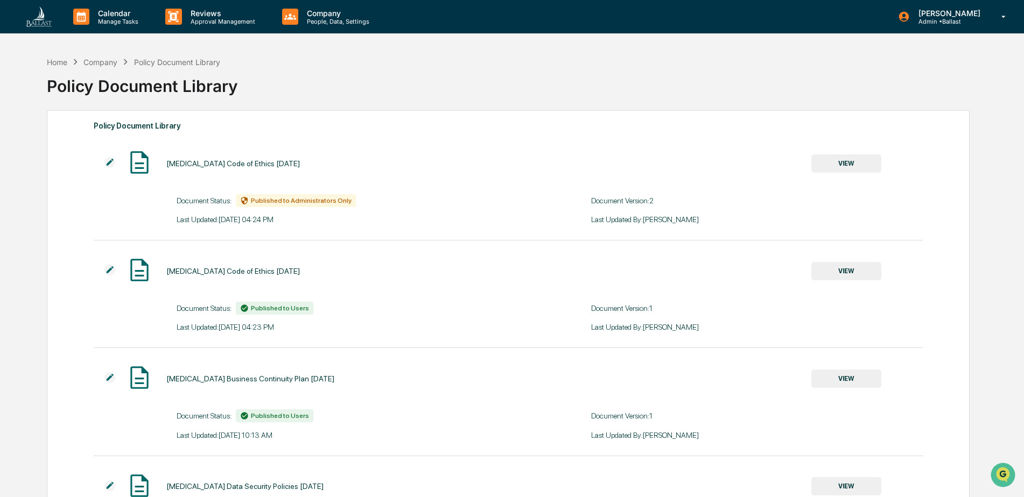
click at [110, 164] on img at bounding box center [109, 162] width 11 height 11
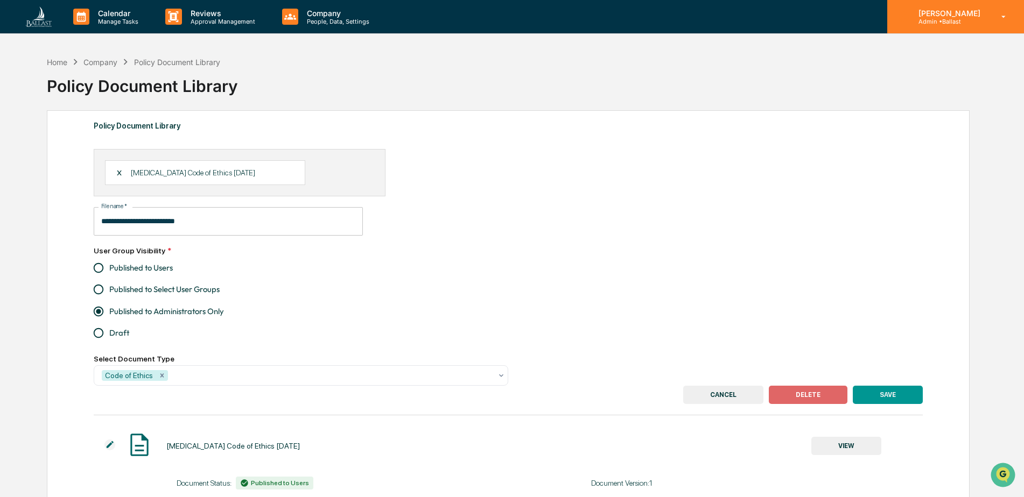
click at [974, 15] on p "[PERSON_NAME]" at bounding box center [948, 13] width 76 height 9
